Goal: Information Seeking & Learning: Learn about a topic

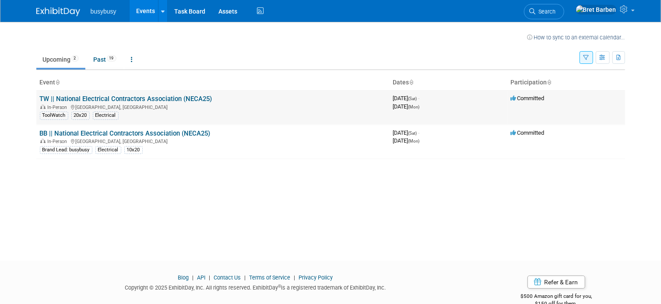
click at [123, 98] on link "TW || National Electrical Contractors Association (NECA25)" at bounding box center [126, 99] width 172 height 8
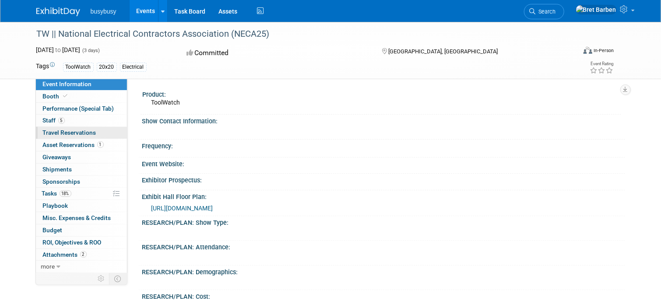
click at [75, 133] on span "Travel Reservations 0" at bounding box center [69, 132] width 53 height 7
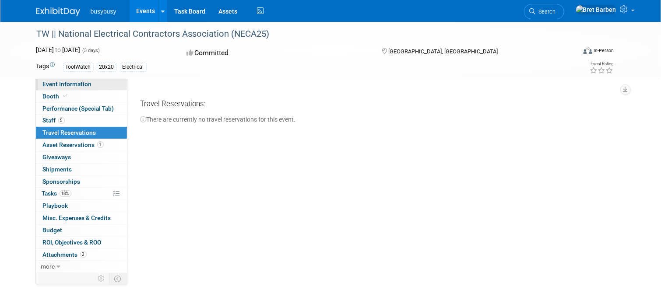
click at [73, 84] on span "Event Information" at bounding box center [67, 84] width 49 height 7
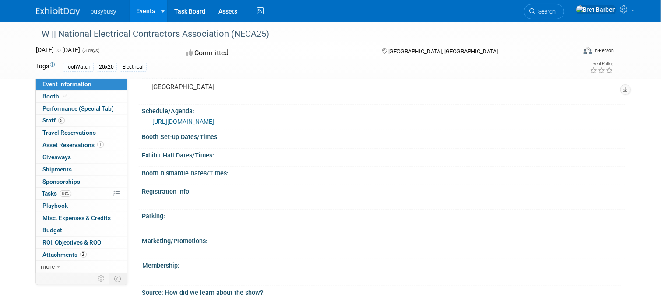
scroll to position [410, 0]
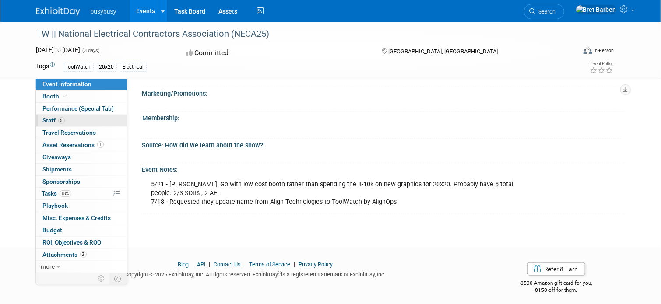
click at [85, 119] on link "5 Staff 5" at bounding box center [81, 121] width 91 height 12
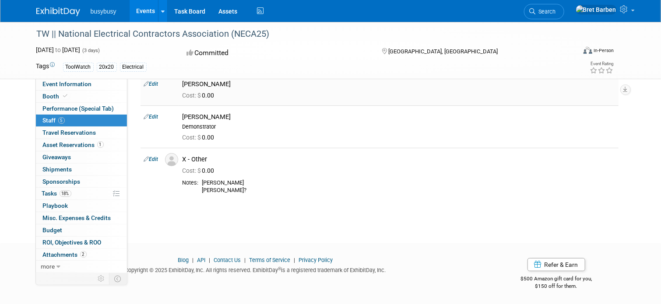
scroll to position [0, 0]
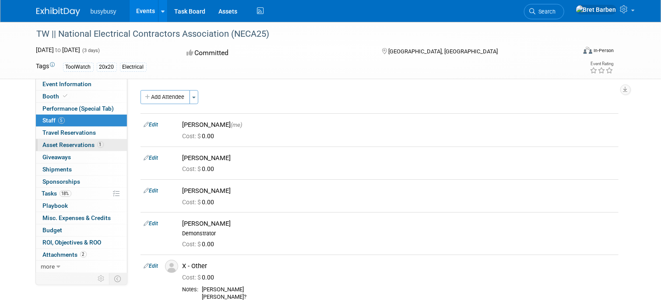
click at [70, 145] on span "Asset Reservations 1" at bounding box center [73, 144] width 61 height 7
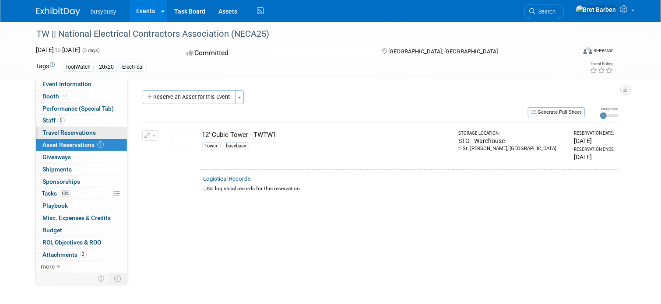
click at [74, 134] on span "Travel Reservations 0" at bounding box center [69, 132] width 53 height 7
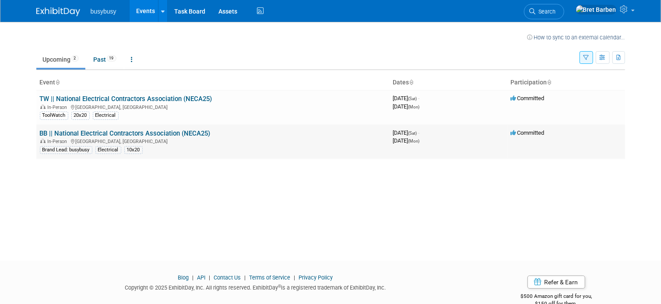
click at [131, 133] on link "BB || National Electrical Contractors Association (NECA25)" at bounding box center [125, 134] width 171 height 8
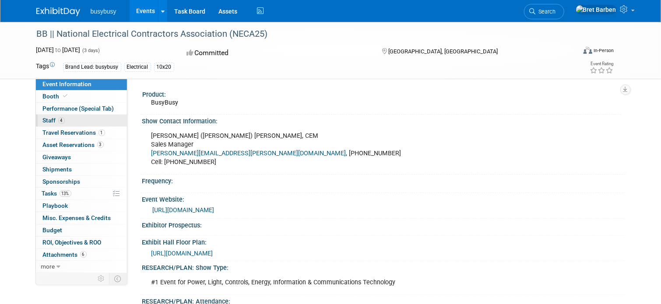
click at [101, 122] on link "4 Staff 4" at bounding box center [81, 121] width 91 height 12
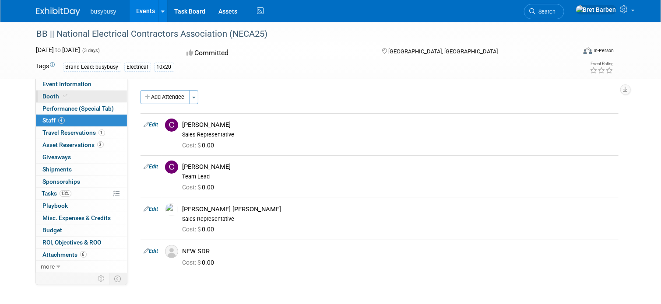
click at [68, 97] on link "Booth" at bounding box center [81, 97] width 91 height 12
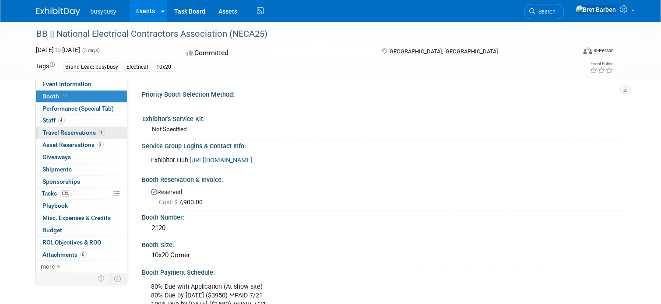
click at [72, 135] on span "Travel Reservations 1" at bounding box center [74, 132] width 62 height 7
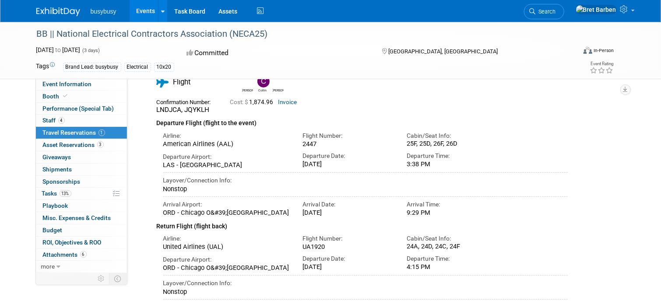
scroll to position [41, 0]
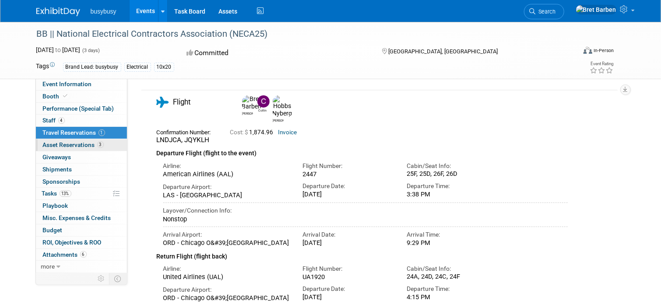
click at [82, 145] on span "Asset Reservations 3" at bounding box center [73, 144] width 61 height 7
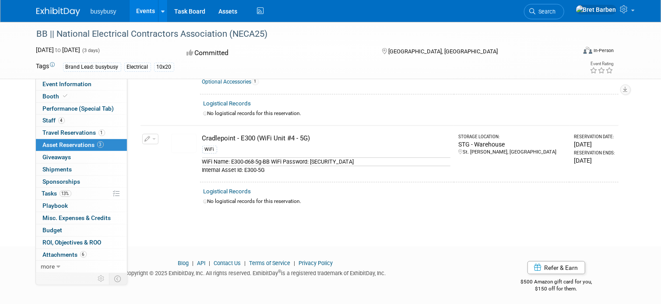
scroll to position [234, 0]
click at [77, 135] on span "Travel Reservations 1" at bounding box center [74, 132] width 62 height 7
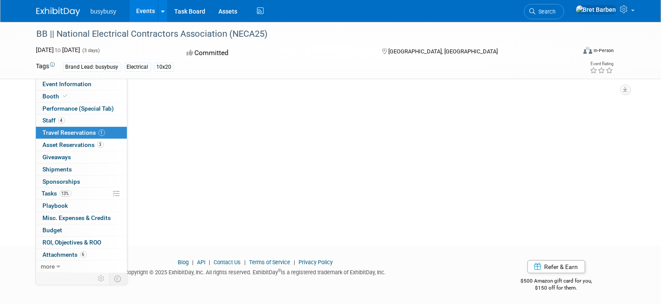
scroll to position [0, 0]
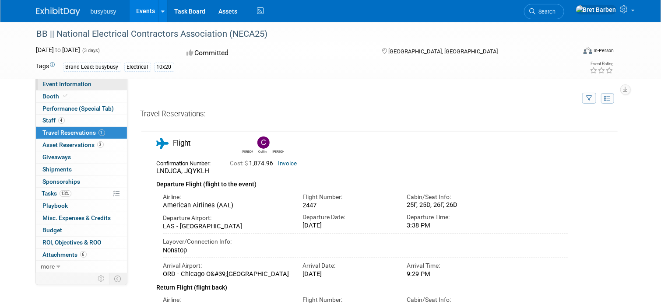
click at [69, 87] on span "Event Information" at bounding box center [67, 84] width 49 height 7
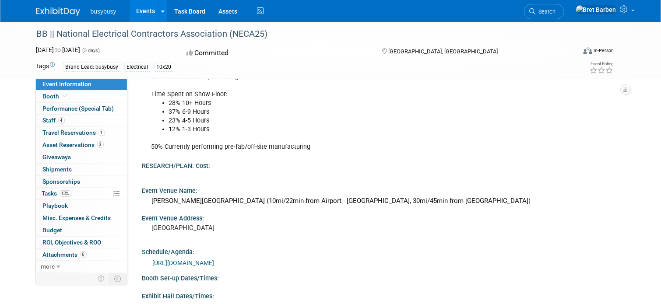
scroll to position [782, 0]
